Goal: Check status: Check status

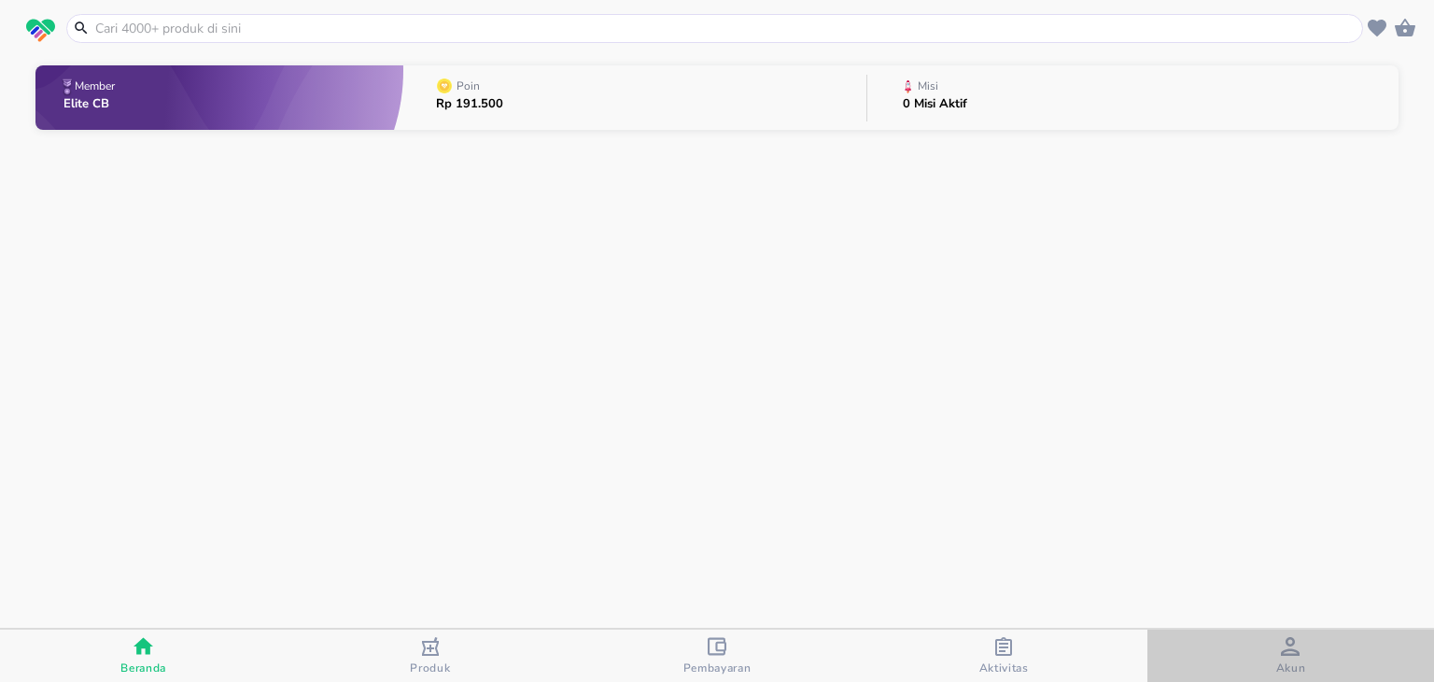
click at [1284, 653] on icon "button" at bounding box center [1290, 646] width 19 height 19
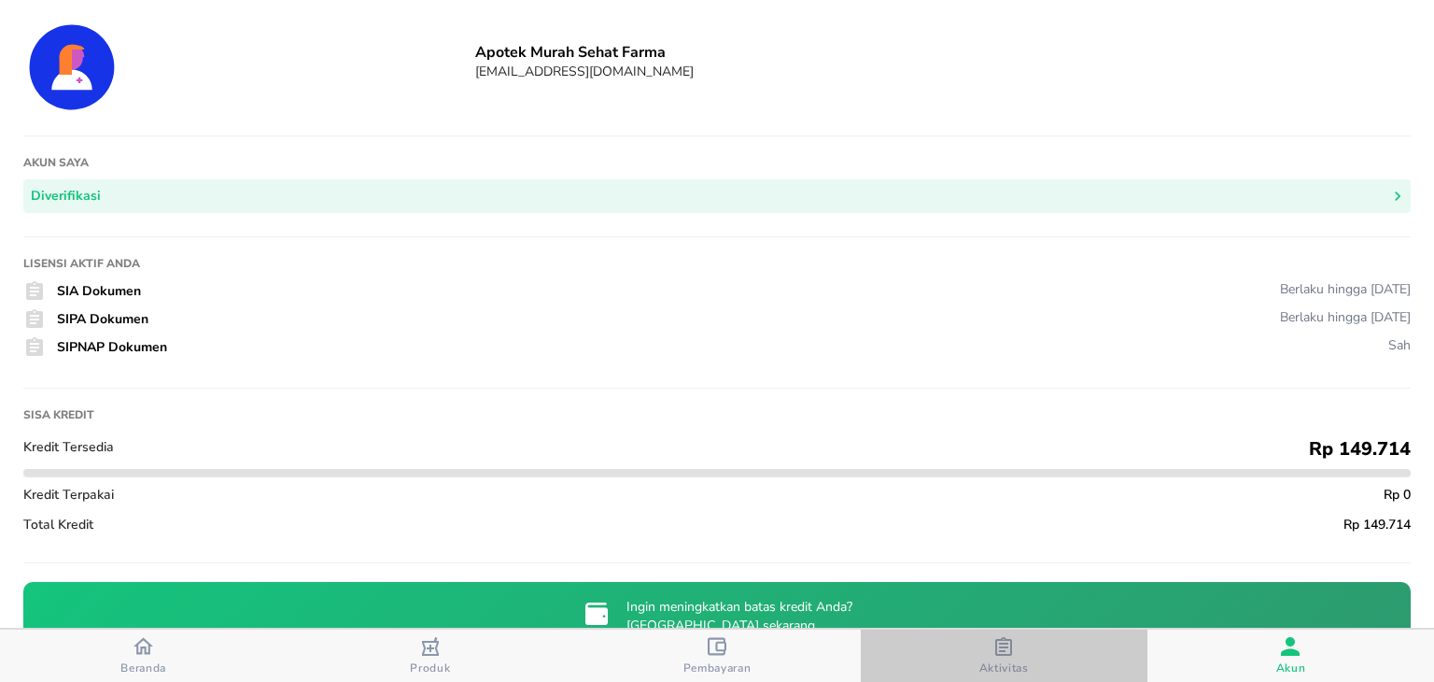
click at [981, 651] on div "Aktivitas" at bounding box center [1003, 656] width 49 height 38
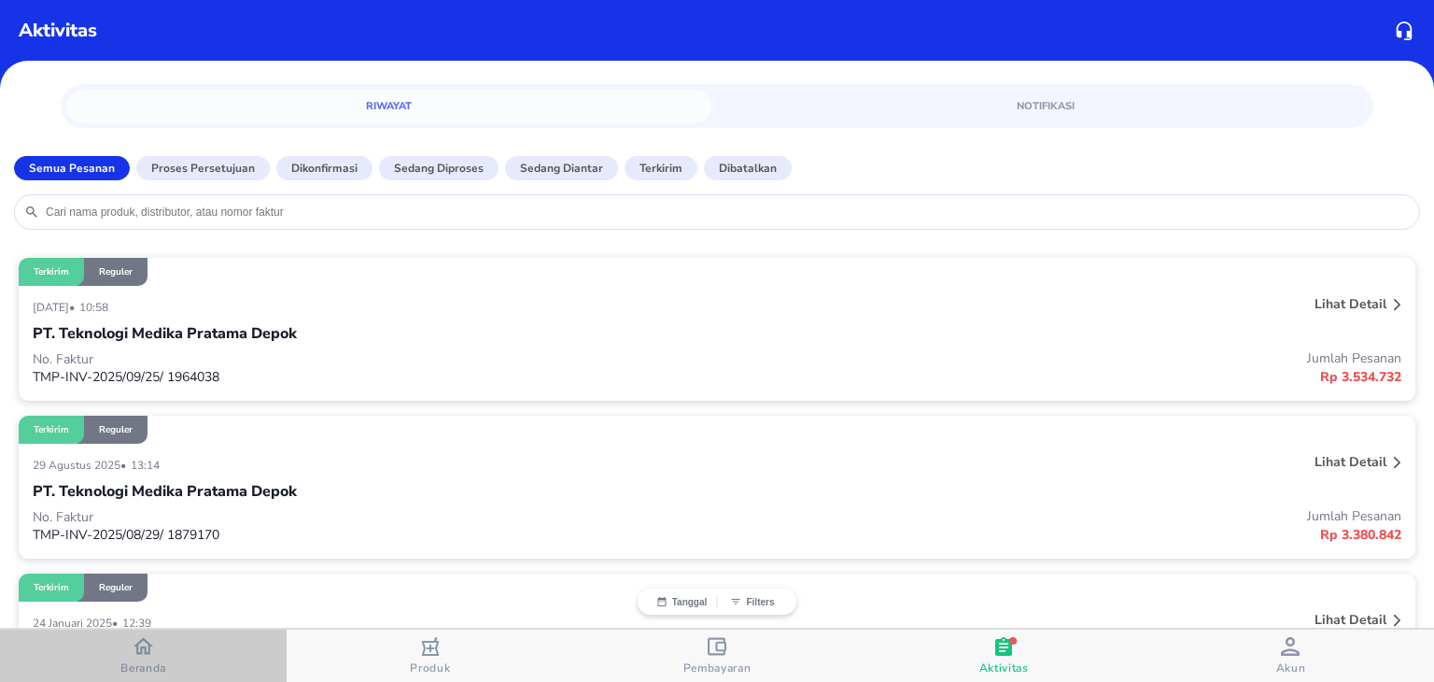
click at [148, 647] on icon "button" at bounding box center [144, 646] width 20 height 17
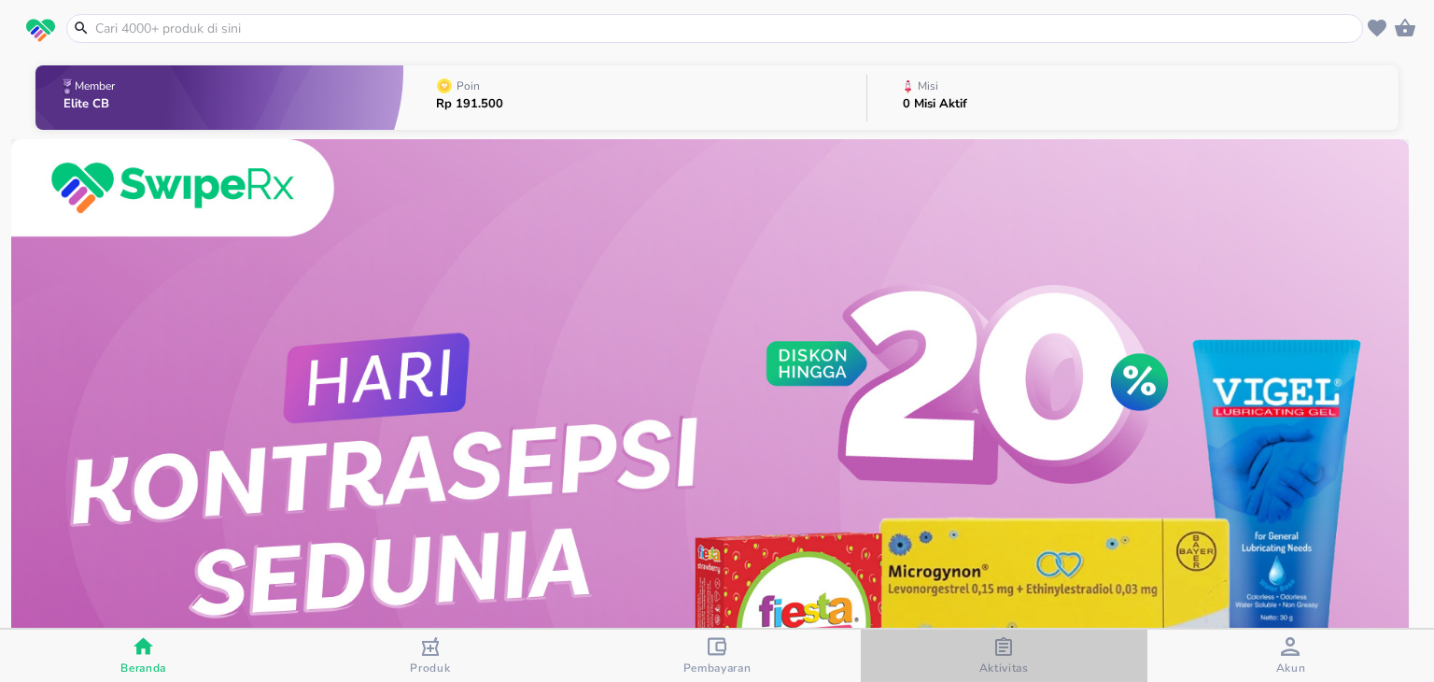
click at [1001, 647] on icon "button" at bounding box center [1003, 646] width 19 height 19
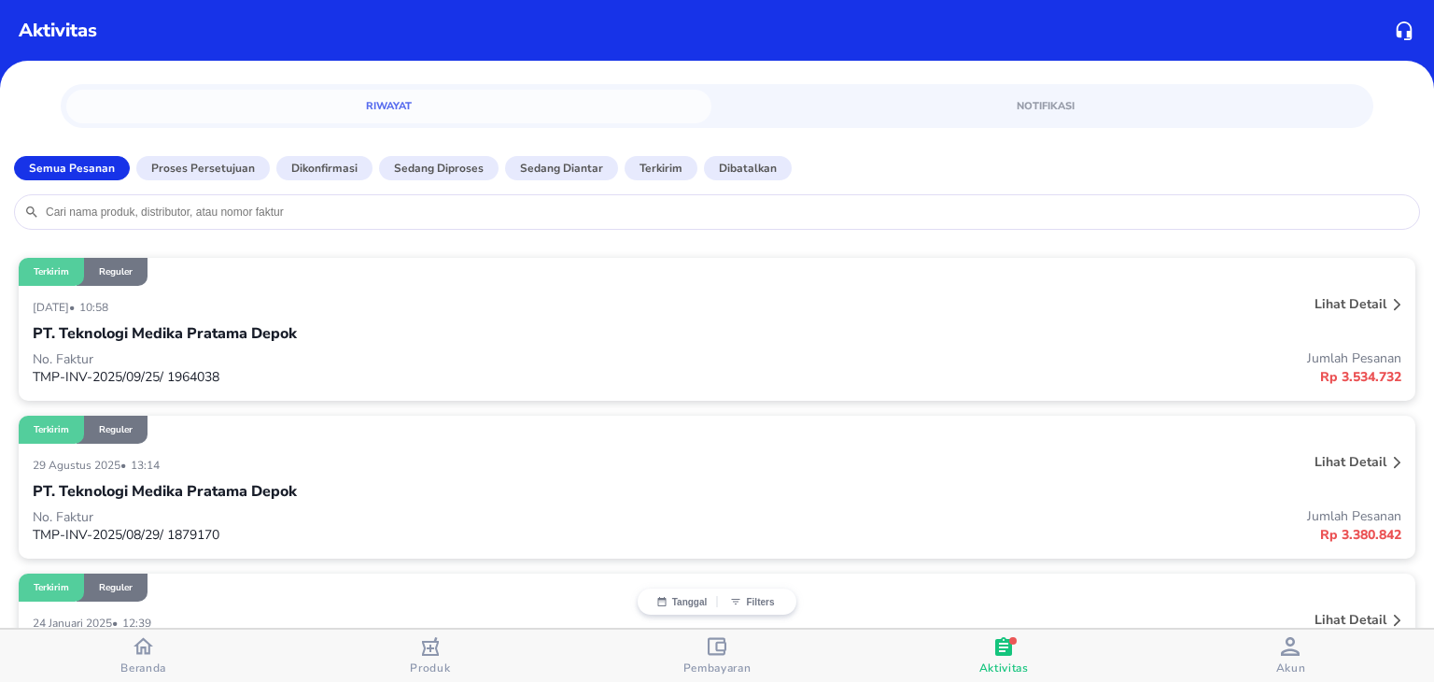
click at [149, 365] on p "No. Faktur" at bounding box center [375, 359] width 684 height 18
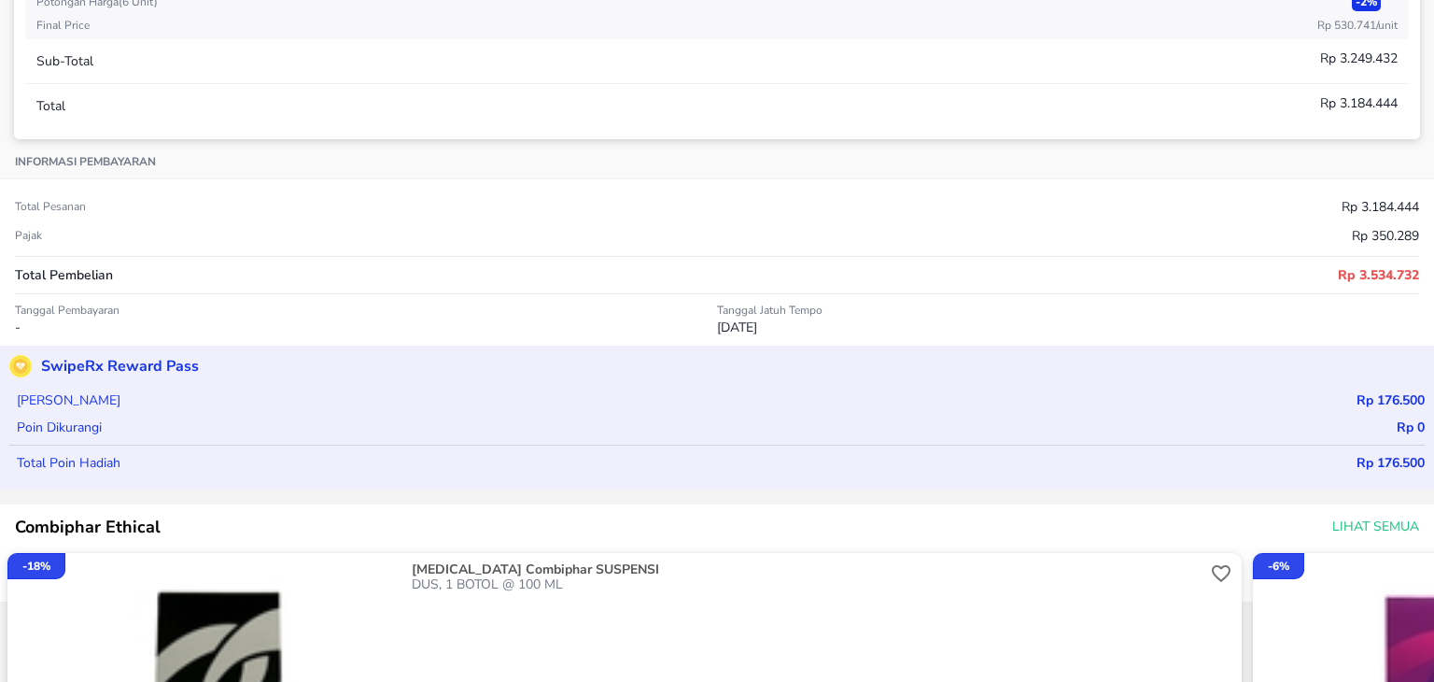
scroll to position [629, 0]
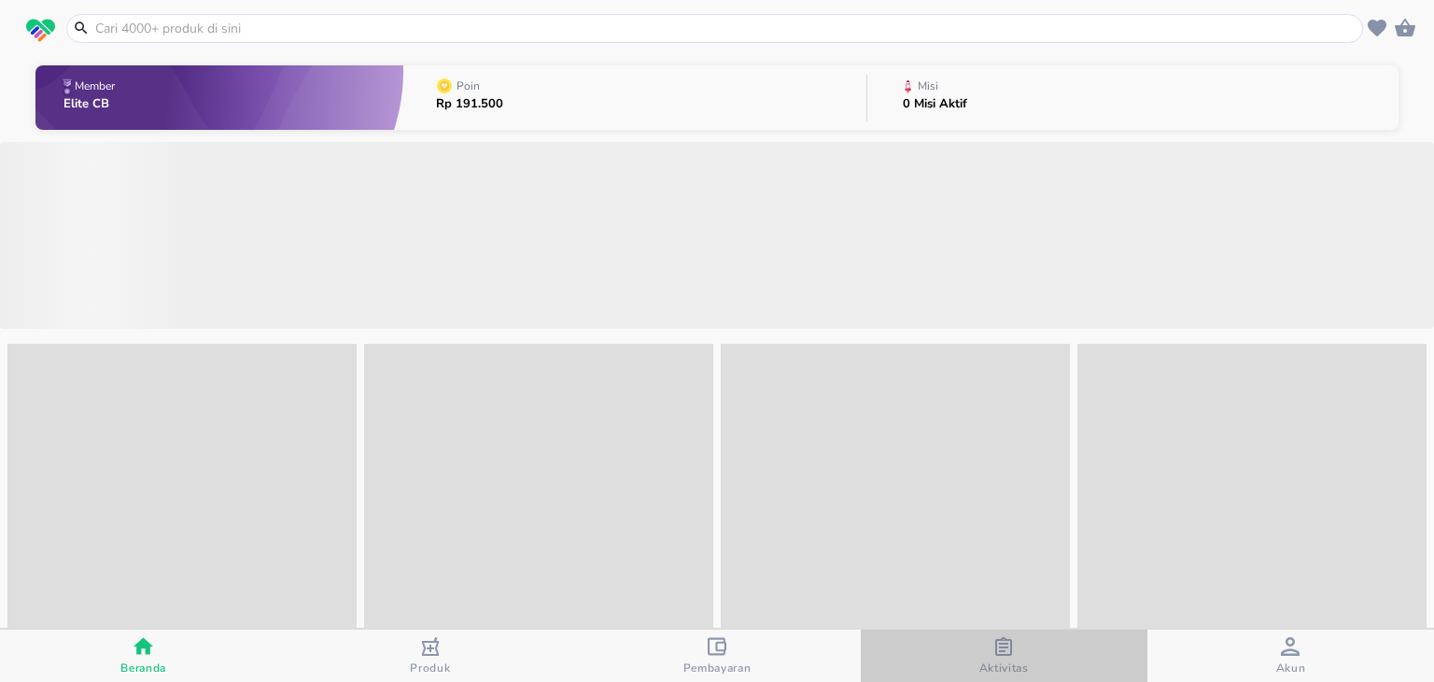
click at [997, 655] on div "button" at bounding box center [1003, 648] width 19 height 23
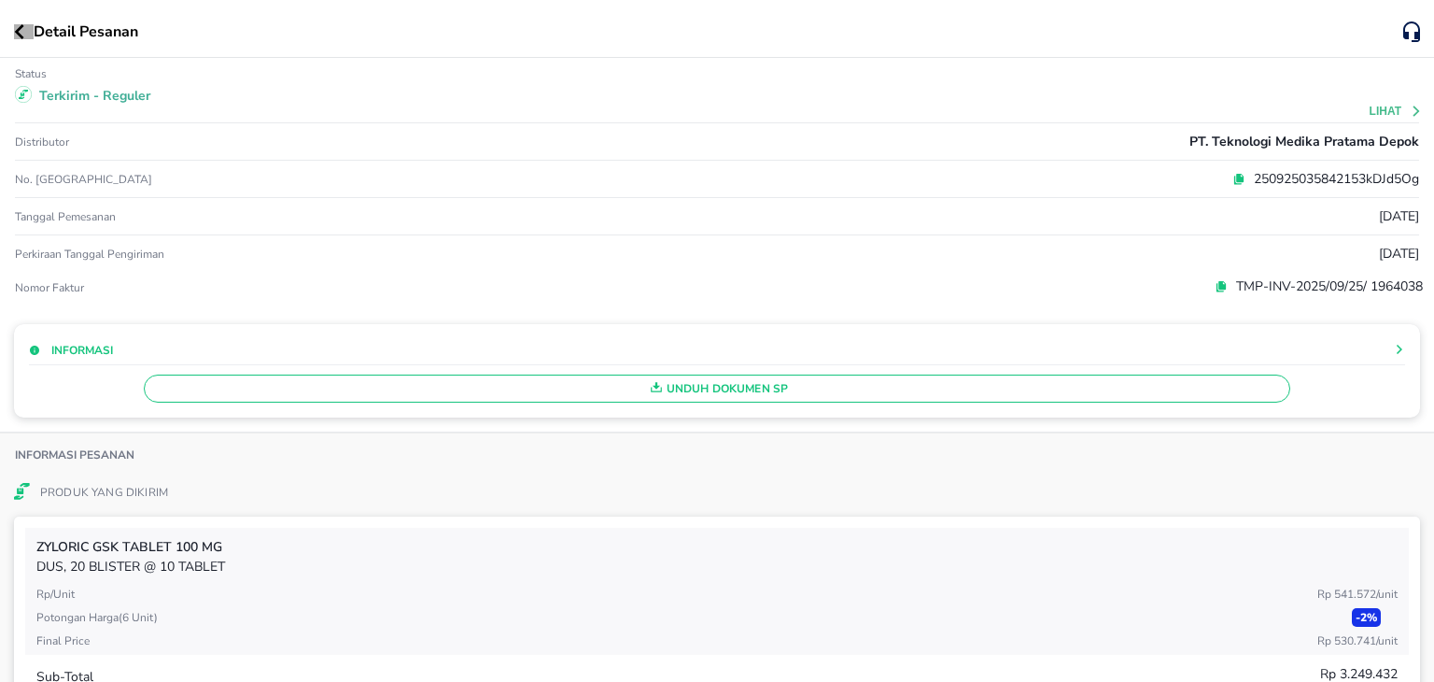
click at [14, 35] on icon "button" at bounding box center [19, 31] width 10 height 15
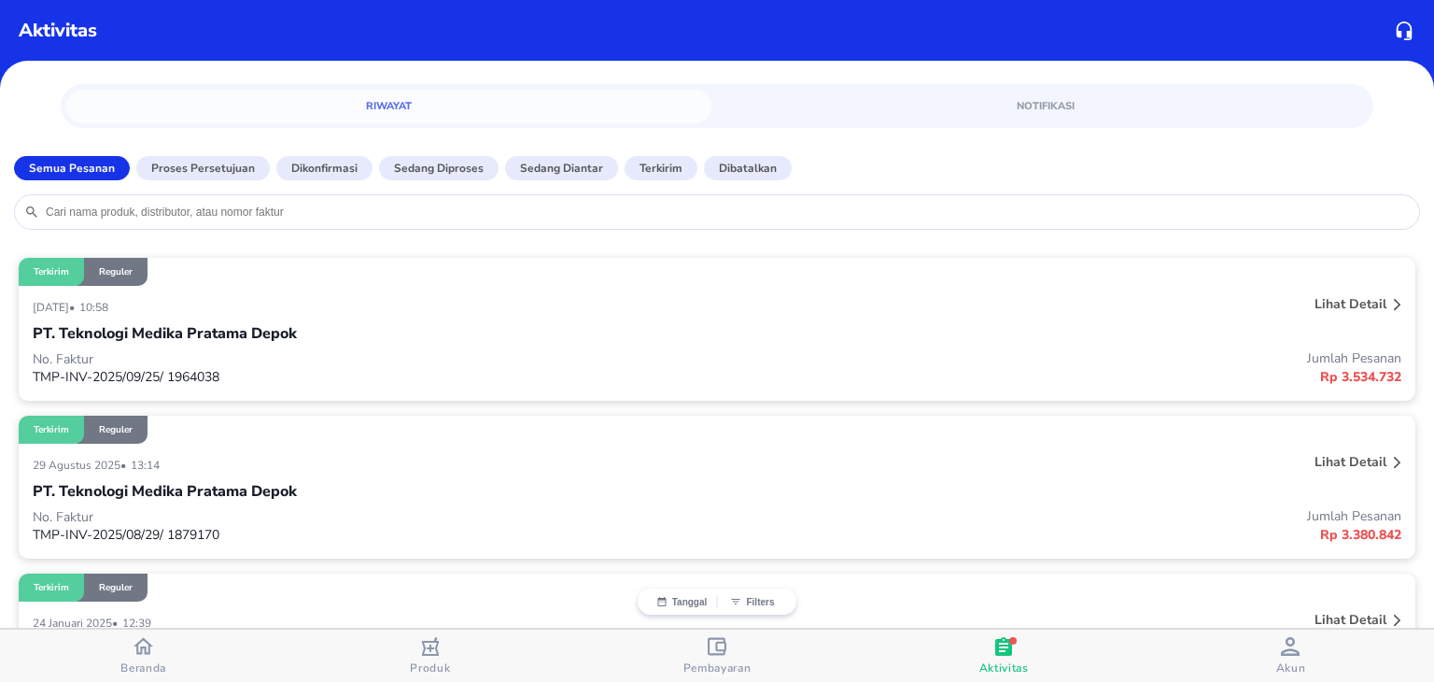
click at [190, 471] on div "29 Agustus 2025 • 13:14" at bounding box center [432, 464] width 798 height 22
click at [167, 490] on p "PT. Teknologi Medika Pratama Depok" at bounding box center [165, 491] width 264 height 22
